Goal: Task Accomplishment & Management: Complete application form

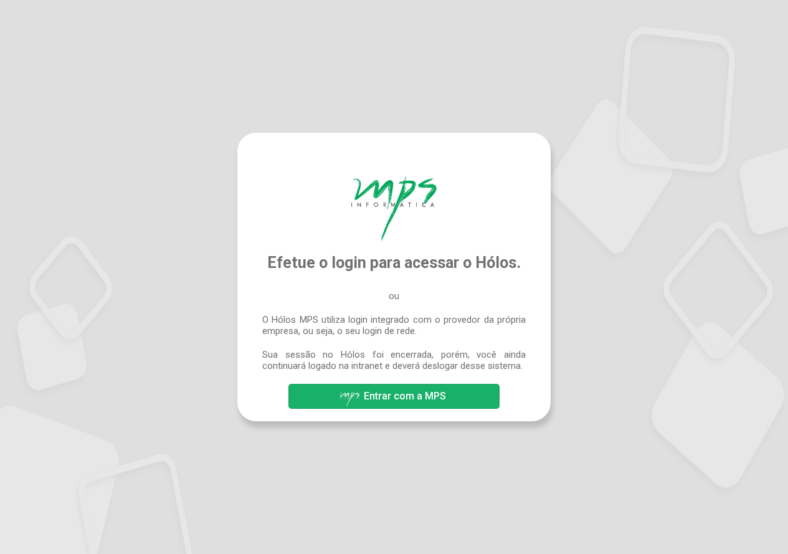
click at [399, 399] on span "Entrar com a MPS" at bounding box center [405, 396] width 82 height 12
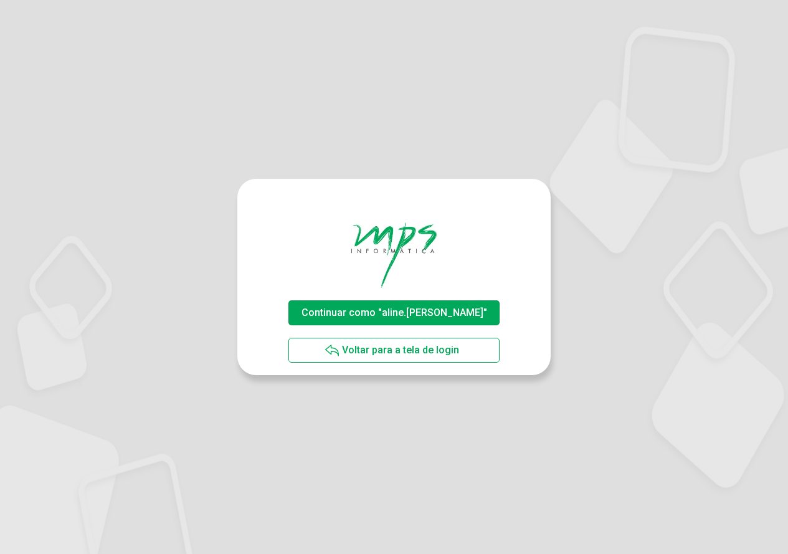
click at [408, 310] on span "Continuar como "aline.rodrigues"" at bounding box center [394, 312] width 186 height 12
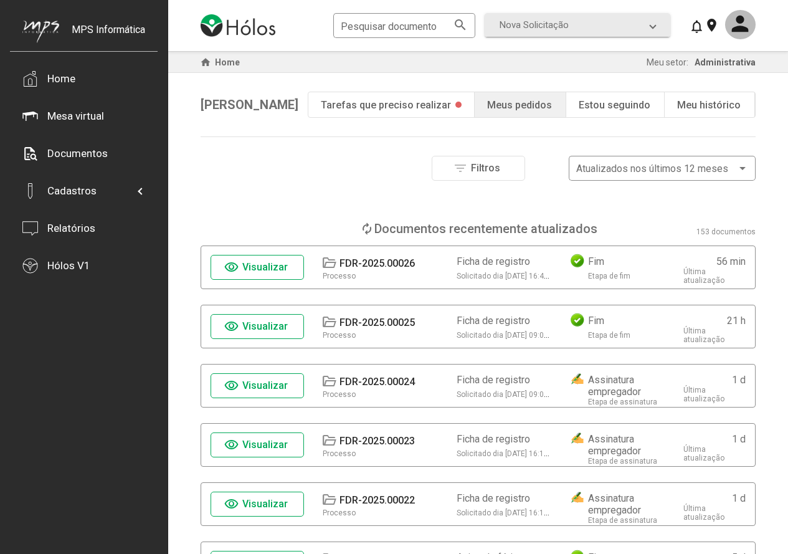
click at [257, 263] on span "Visualizar" at bounding box center [264, 267] width 45 height 12
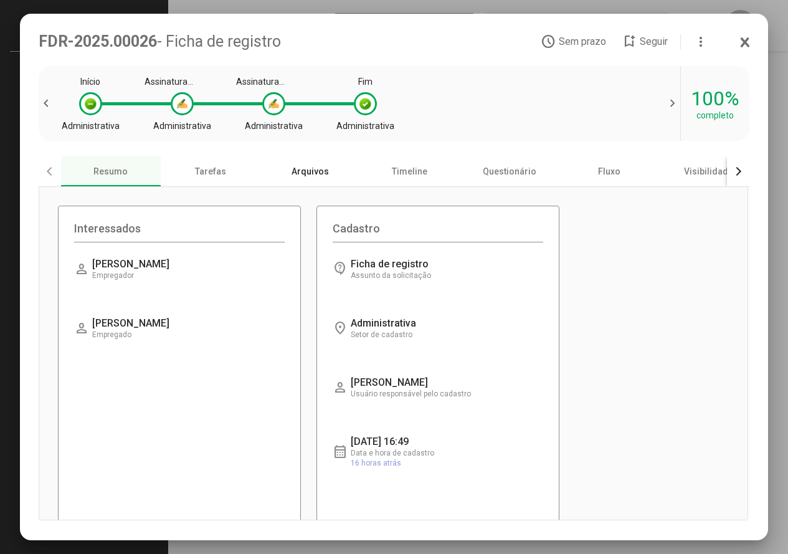
click at [319, 176] on div "Arquivos" at bounding box center [310, 171] width 100 height 30
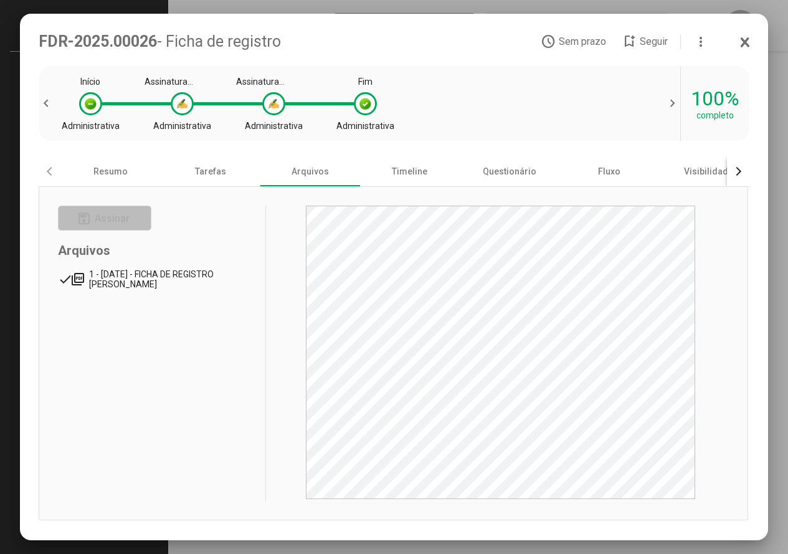
click at [181, 270] on mat-tree-node "done picture_as_pdf 1 - 01/10/2025 - FICHA DE REGISTRO JOAO" at bounding box center [158, 279] width 201 height 30
click at [209, 449] on div "save Assinar Arquivos done picture_as_pdf 1 - 01/10/2025 - FICHA DE REGISTRO JO…" at bounding box center [158, 353] width 201 height 295
click at [204, 457] on div "save Assinar Arquivos done picture_as_pdf 1 - 01/10/2025 - FICHA DE REGISTRO JO…" at bounding box center [158, 353] width 201 height 295
click at [743, 43] on icon at bounding box center [745, 42] width 10 height 12
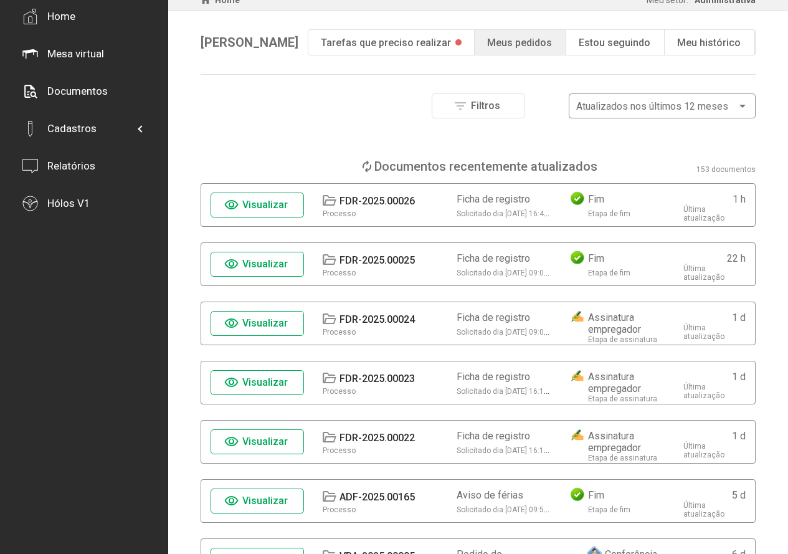
scroll to position [125, 0]
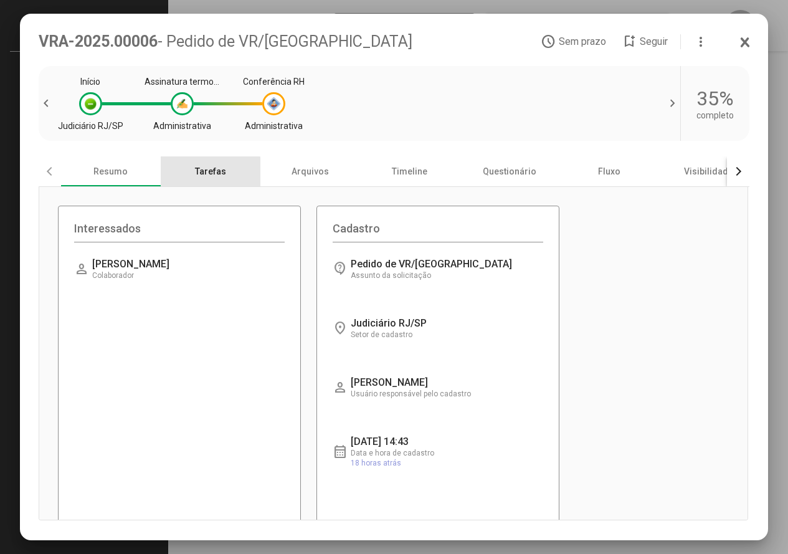
click at [206, 177] on div "Tarefas" at bounding box center [211, 171] width 100 height 30
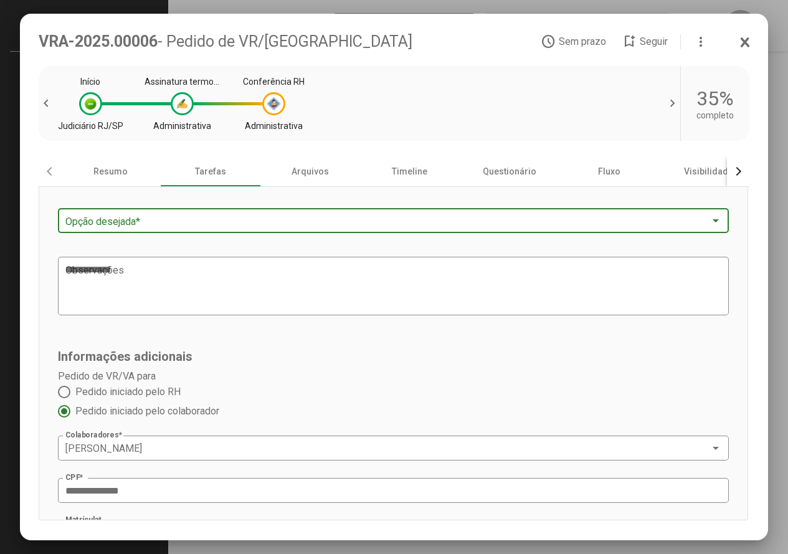
click at [157, 224] on span at bounding box center [387, 220] width 645 height 11
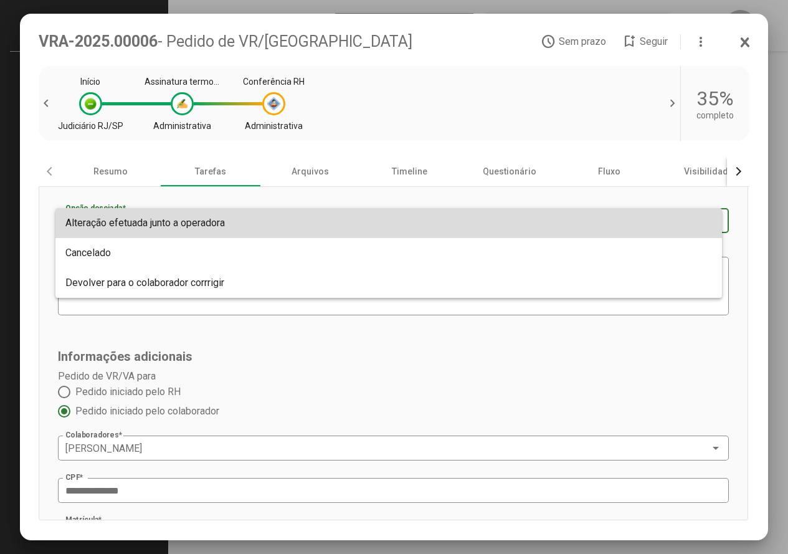
click at [172, 224] on span "Alteração efetuada junto a operadora" at bounding box center [144, 223] width 159 height 12
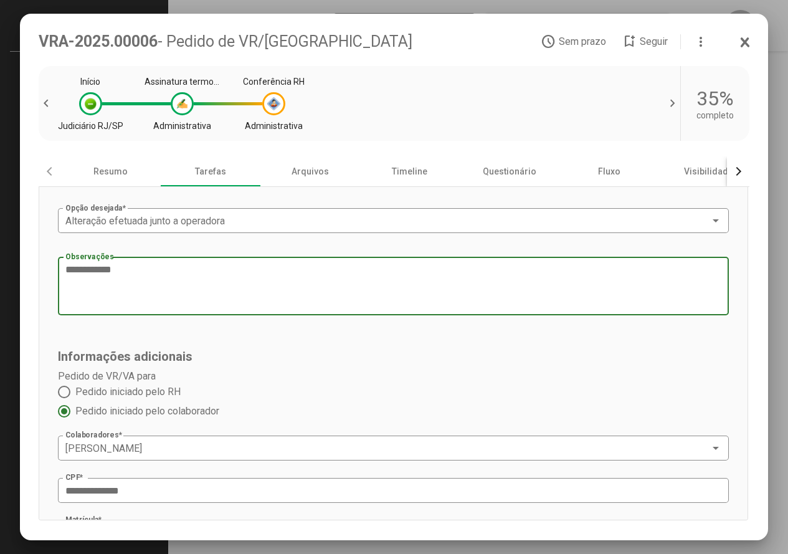
click at [164, 276] on textarea "Observações" at bounding box center [388, 286] width 647 height 47
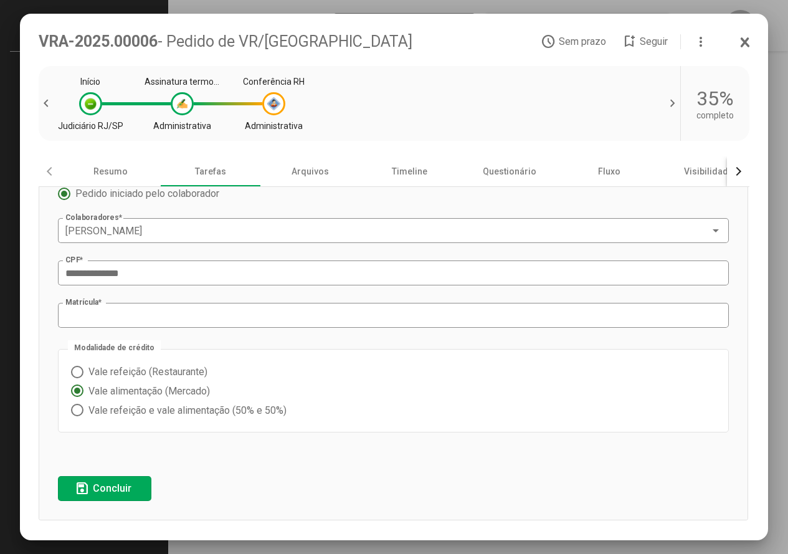
scroll to position [219, 0]
type textarea "**********"
click at [132, 478] on span "save Concluir" at bounding box center [105, 489] width 60 height 22
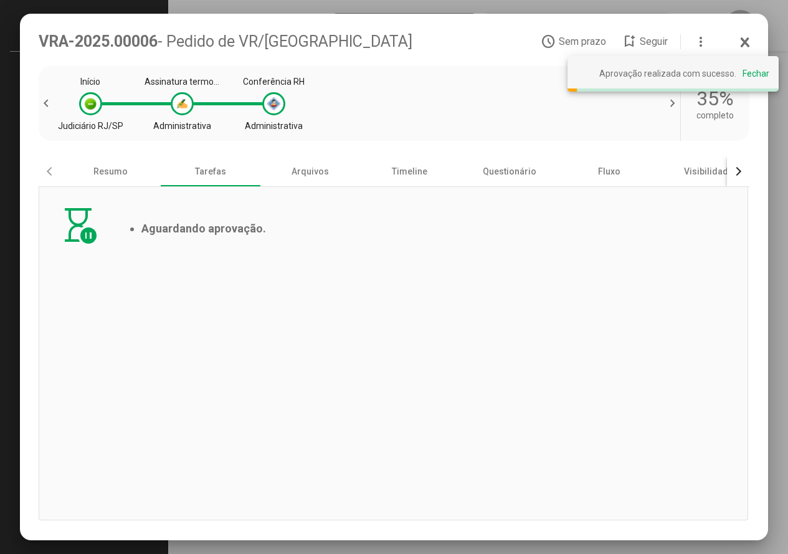
scroll to position [0, 0]
click at [310, 163] on div "Arquivos" at bounding box center [310, 171] width 100 height 30
click at [317, 179] on div "Arquivos" at bounding box center [310, 171] width 100 height 30
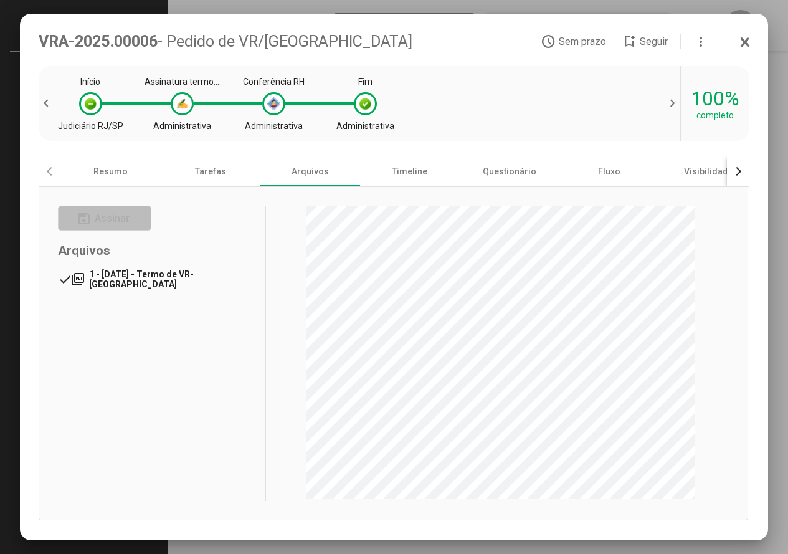
click at [743, 44] on icon at bounding box center [745, 43] width 6 height 8
